Goal: Task Accomplishment & Management: Manage account settings

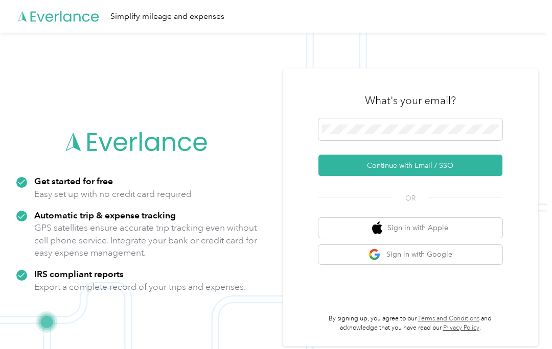
click at [448, 169] on button "Continue with Email / SSO" at bounding box center [410, 165] width 184 height 21
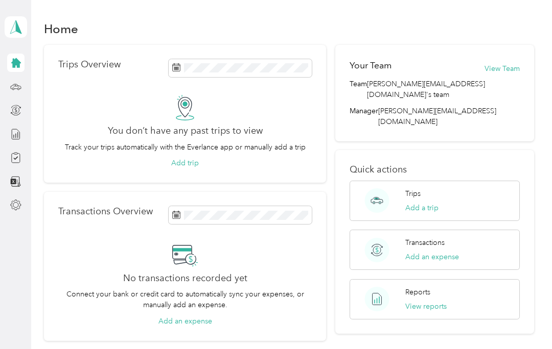
click at [187, 166] on button "Add trip" at bounding box center [185, 163] width 28 height 11
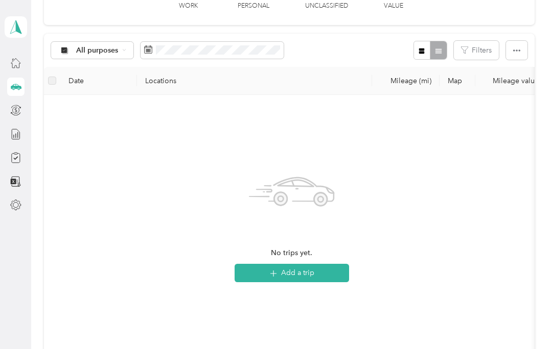
scroll to position [81, 0]
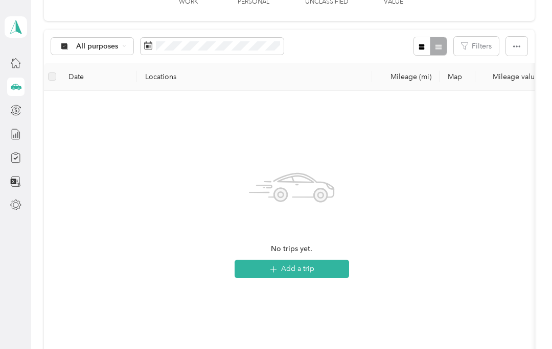
click at [317, 269] on button "Add a trip" at bounding box center [292, 269] width 114 height 18
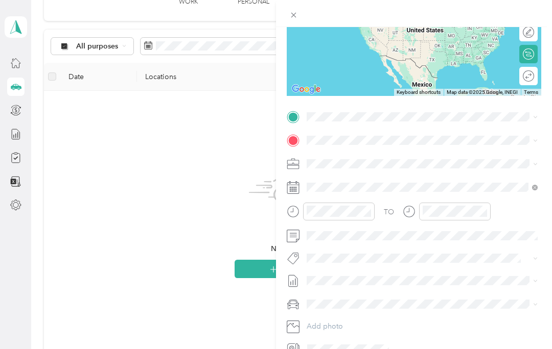
scroll to position [140, 0]
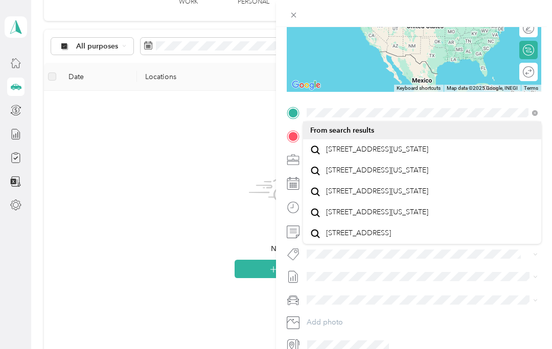
click at [382, 153] on span "[STREET_ADDRESS][US_STATE]" at bounding box center [377, 149] width 102 height 9
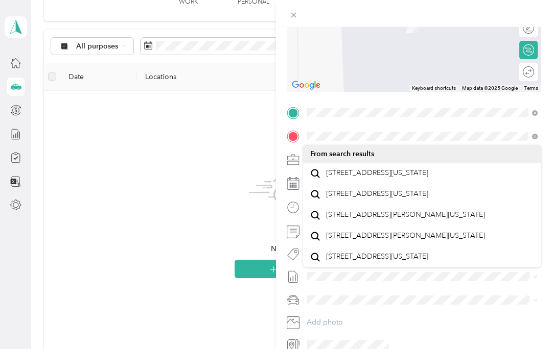
click at [384, 175] on span "[STREET_ADDRESS][US_STATE]" at bounding box center [377, 173] width 102 height 9
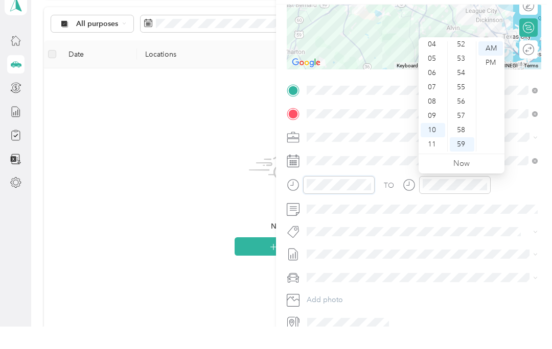
scroll to position [748, 0]
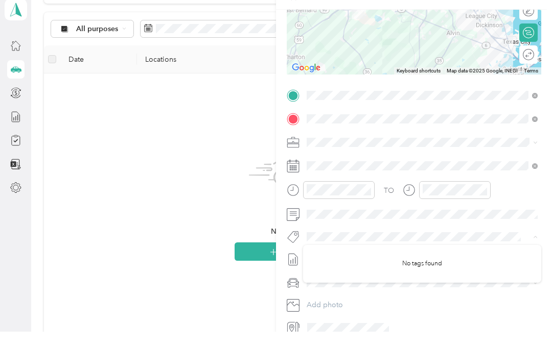
click at [126, 209] on div "New Trip Save This trip cannot be edited because it is either under review, app…" at bounding box center [276, 174] width 552 height 349
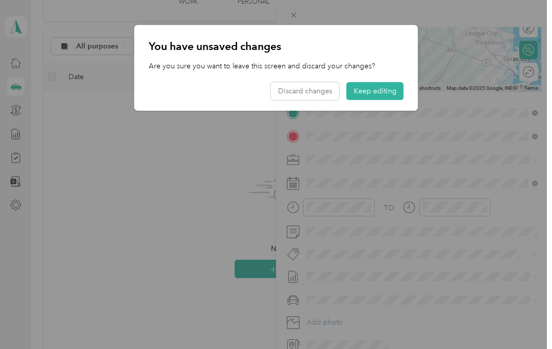
click at [377, 92] on button "Keep editing" at bounding box center [374, 91] width 57 height 18
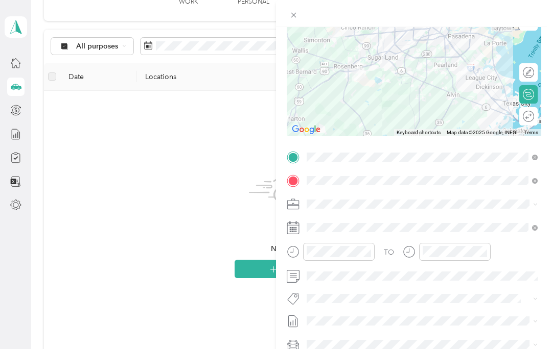
scroll to position [96, 0]
click at [195, 5] on div "New Trip Save This trip cannot be edited because it is either under review, app…" at bounding box center [276, 174] width 552 height 349
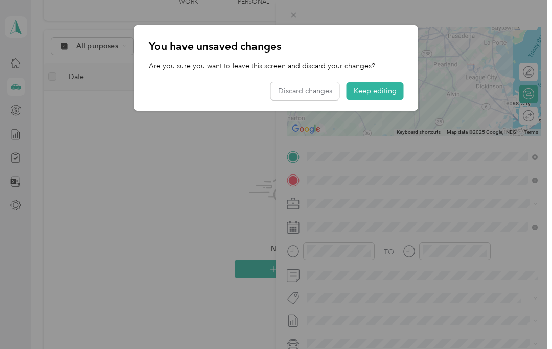
click at [379, 94] on button "Keep editing" at bounding box center [374, 91] width 57 height 18
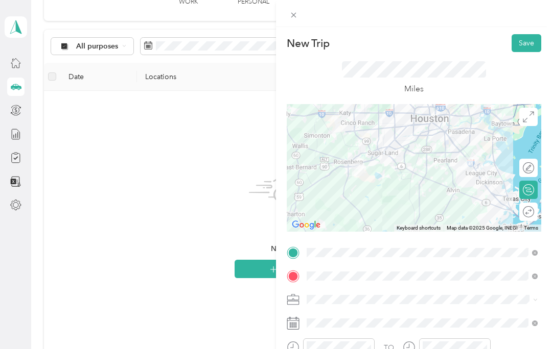
scroll to position [0, 0]
click at [530, 46] on button "Save" at bounding box center [526, 43] width 30 height 18
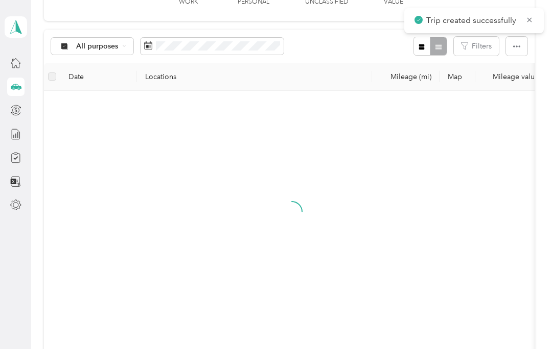
scroll to position [41, 0]
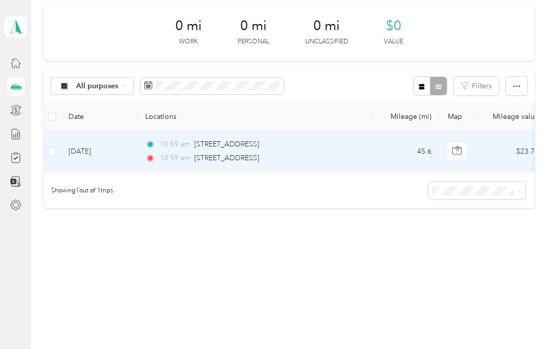
click at [177, 146] on span "10:59 am" at bounding box center [175, 144] width 30 height 11
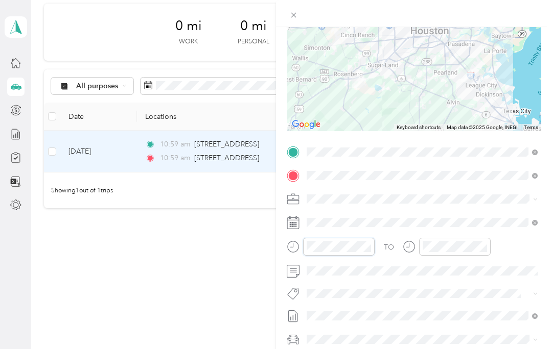
scroll to position [748, 0]
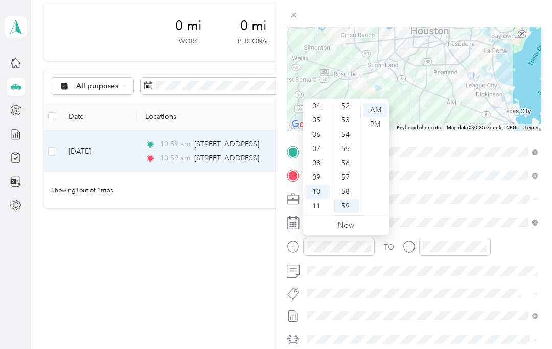
click at [320, 168] on div "08" at bounding box center [317, 163] width 25 height 14
click at [351, 131] on div "54" at bounding box center [346, 135] width 25 height 14
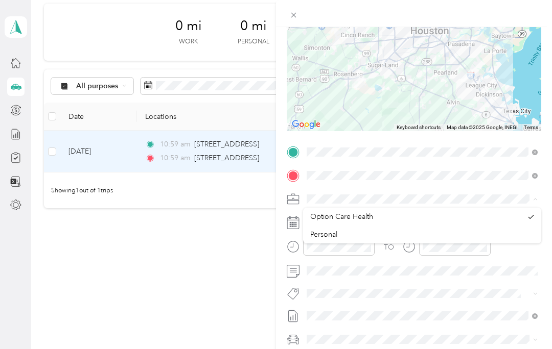
click at [366, 247] on icon "close-circle" at bounding box center [367, 246] width 7 height 7
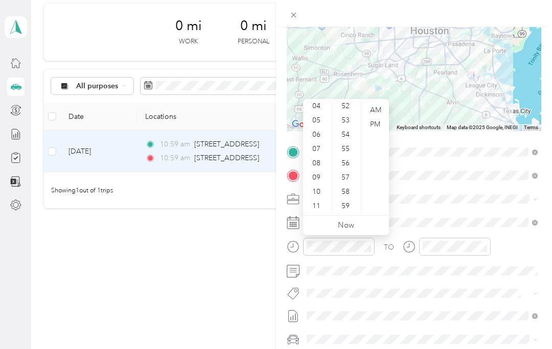
click at [222, 263] on div "Trip details Save This trip cannot be edited because it is either under review,…" at bounding box center [276, 174] width 552 height 349
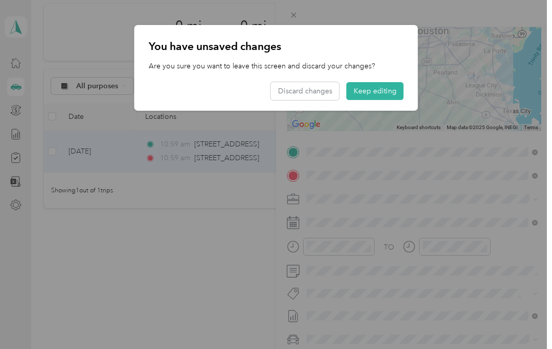
click at [384, 85] on button "Keep editing" at bounding box center [374, 91] width 57 height 18
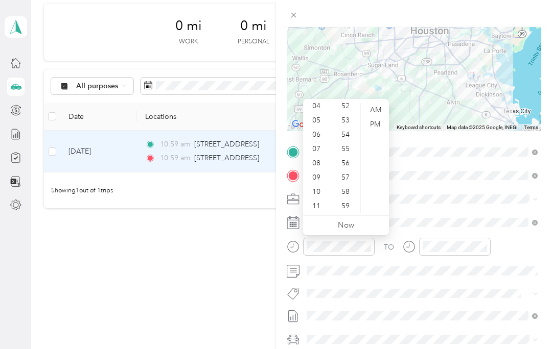
click at [322, 148] on div "07" at bounding box center [317, 149] width 25 height 14
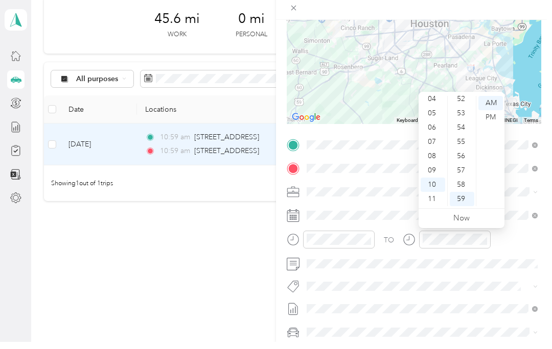
click at [452, 276] on div "TO Add photo" at bounding box center [414, 268] width 254 height 249
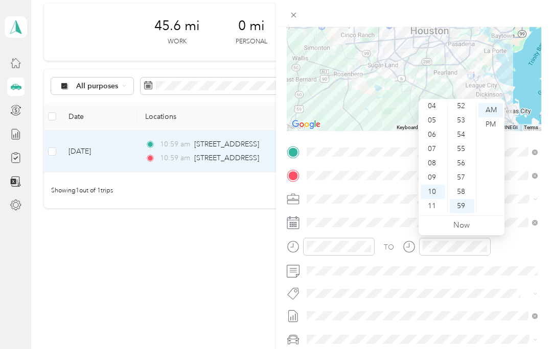
click at [436, 160] on div "08" at bounding box center [433, 163] width 25 height 14
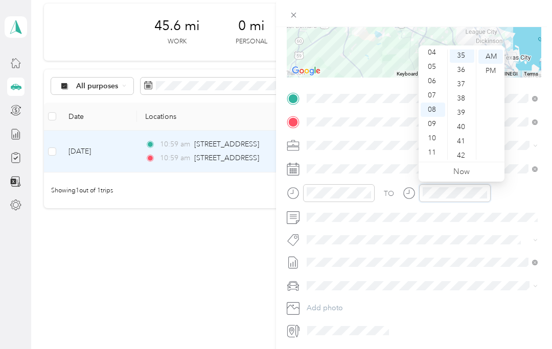
scroll to position [501, 0]
click at [457, 255] on span at bounding box center [422, 262] width 238 height 16
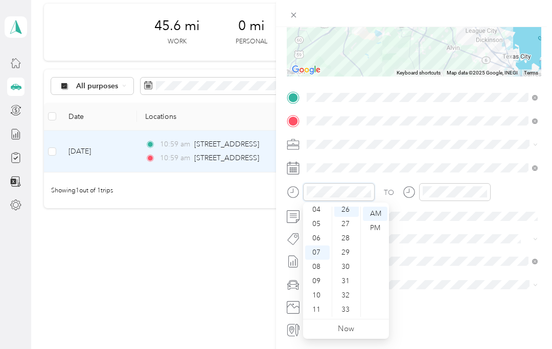
scroll to position [372, 0]
click at [348, 217] on div "26" at bounding box center [346, 214] width 25 height 14
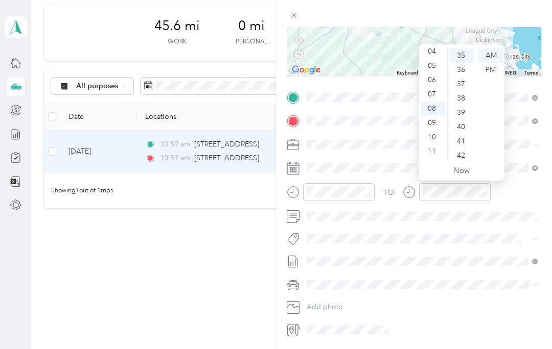
click at [445, 226] on div "TO Add photo" at bounding box center [414, 213] width 254 height 249
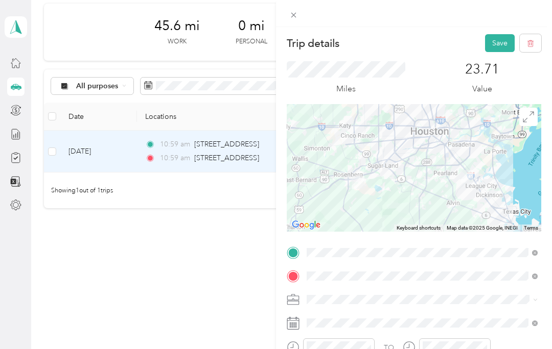
scroll to position [0, 0]
click at [502, 46] on button "Save" at bounding box center [500, 43] width 30 height 18
